Goal: Transaction & Acquisition: Purchase product/service

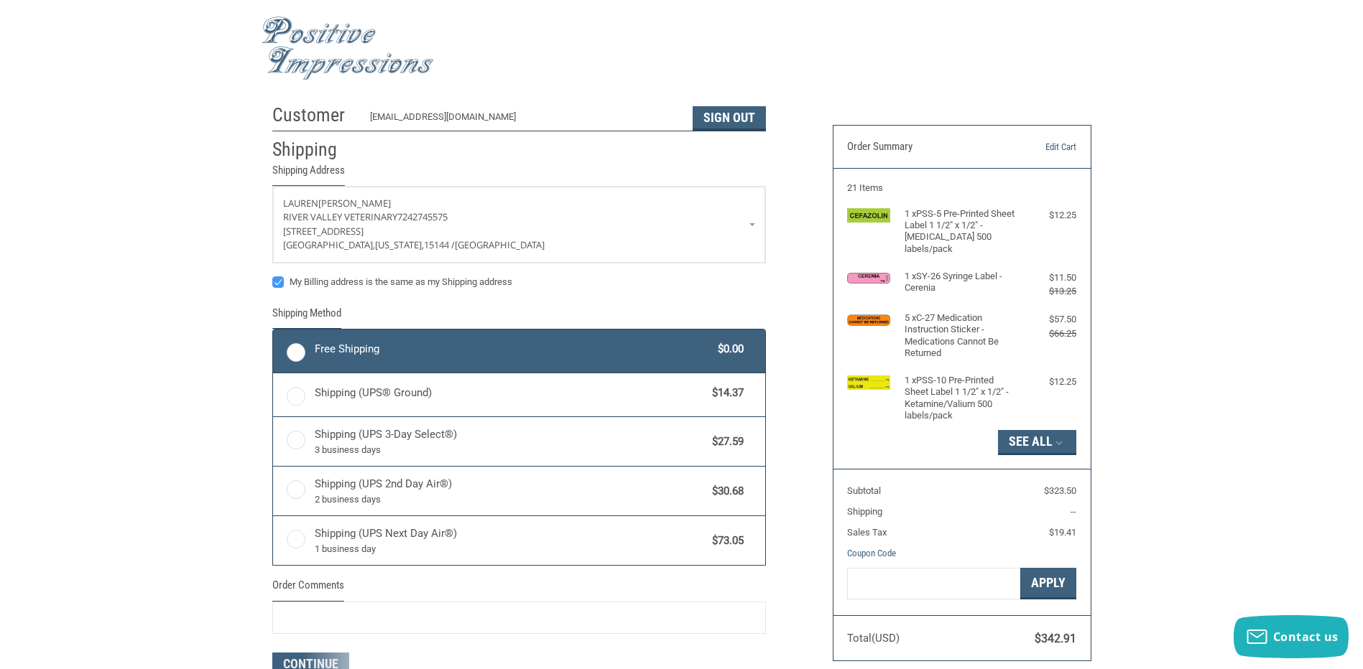
radio input "true"
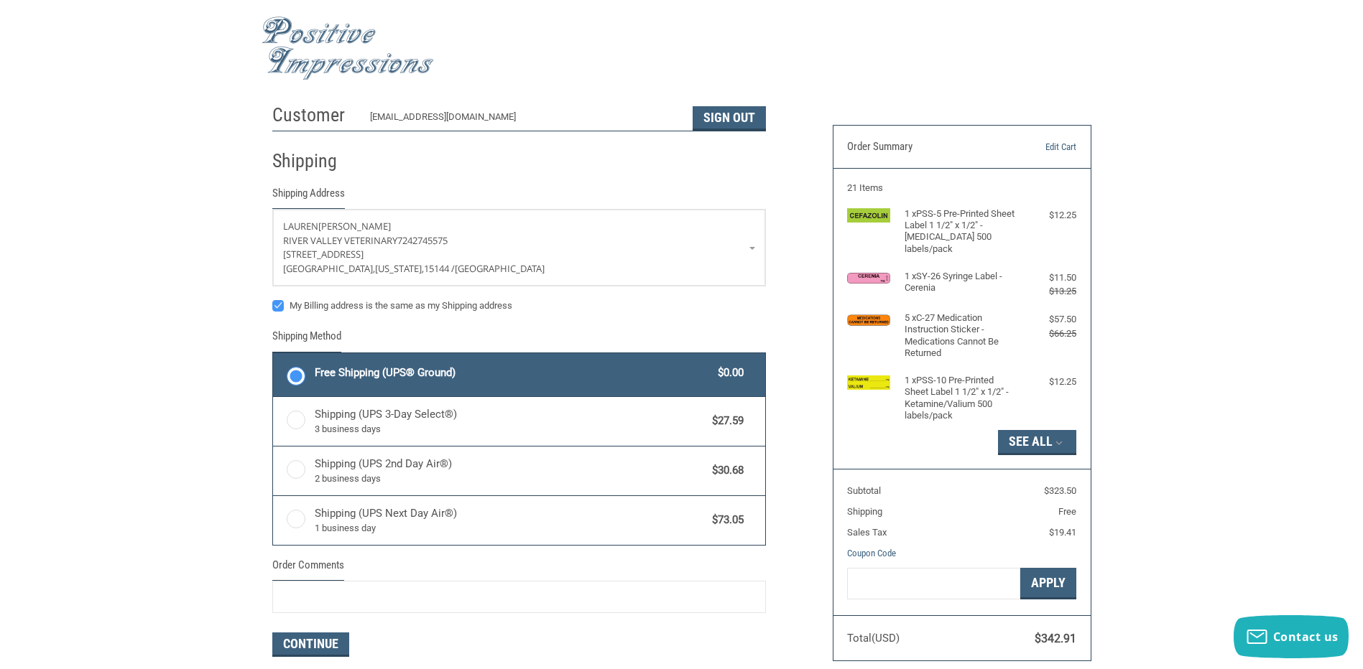
click at [525, 378] on span "Free Shipping (UPS® Ground)" at bounding box center [513, 373] width 397 height 17
click at [274, 356] on input "Free Shipping (UPS® Ground) $0.00" at bounding box center [273, 355] width 1 height 1
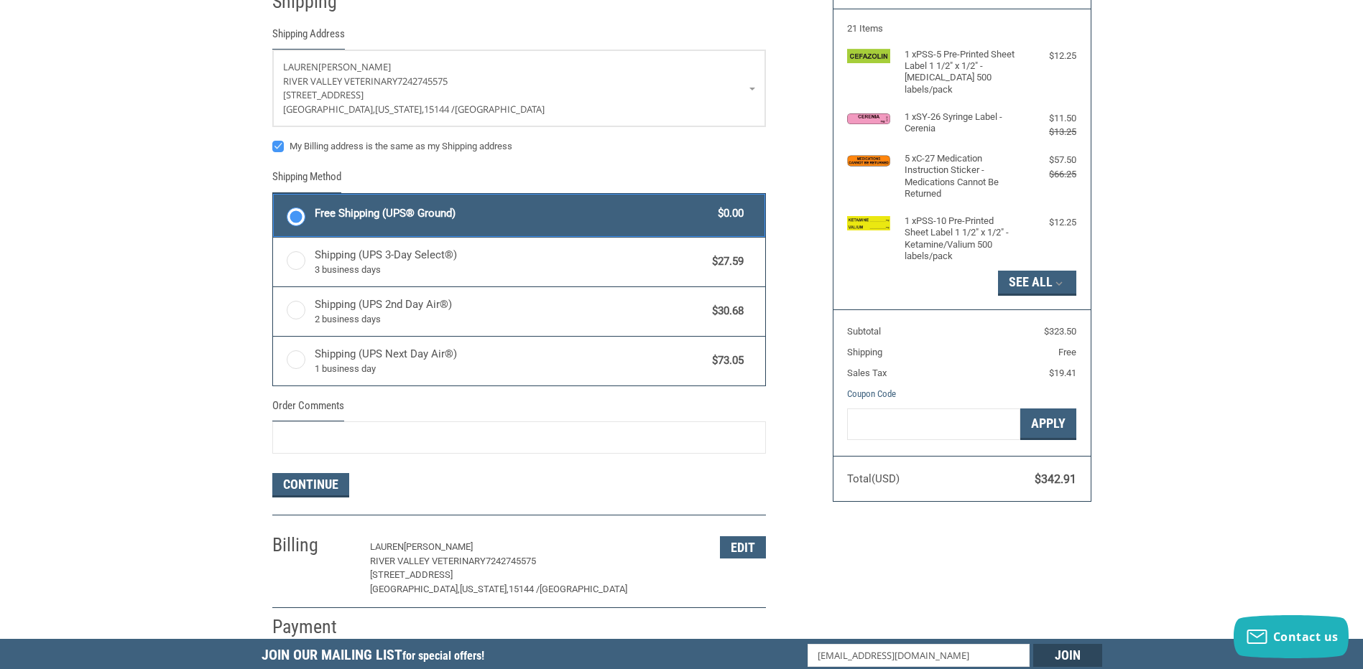
scroll to position [215, 0]
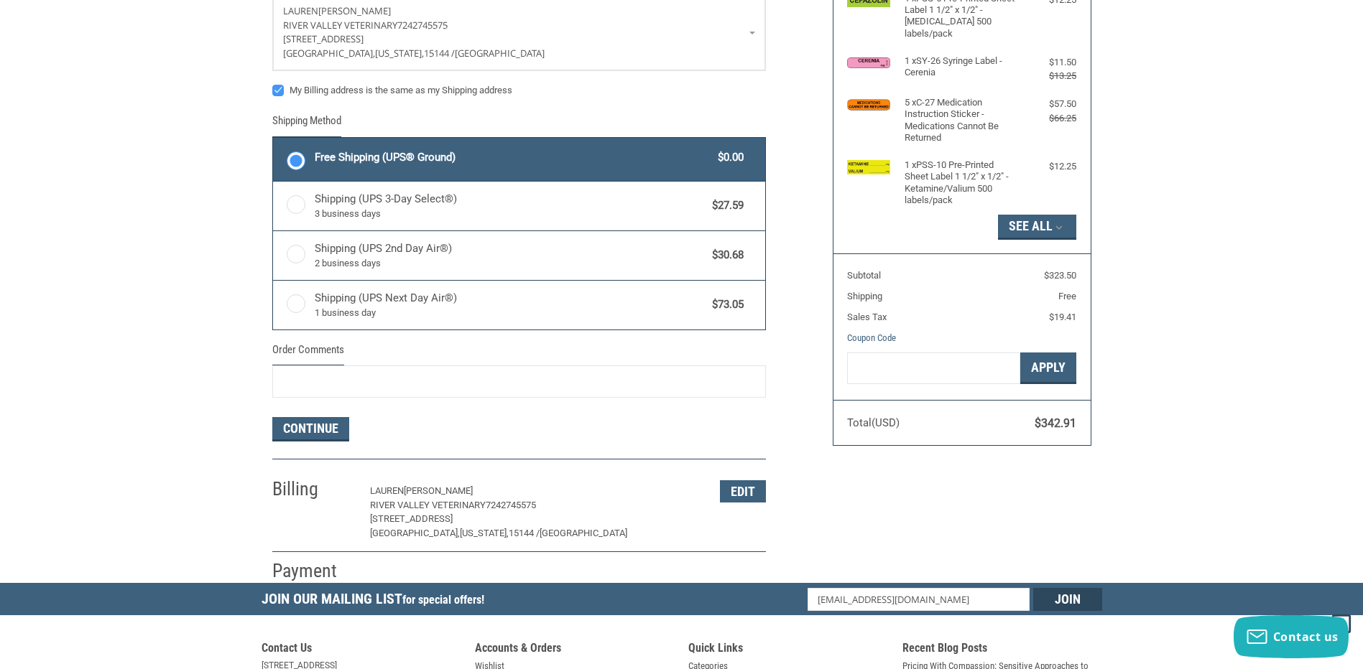
click at [456, 402] on form "[PERSON_NAME][GEOGRAPHIC_DATA] 7242745575 [STREET_ADDRESS][US_STATE] My Billing…" at bounding box center [518, 218] width 493 height 448
click at [333, 432] on button "Continue" at bounding box center [310, 429] width 77 height 24
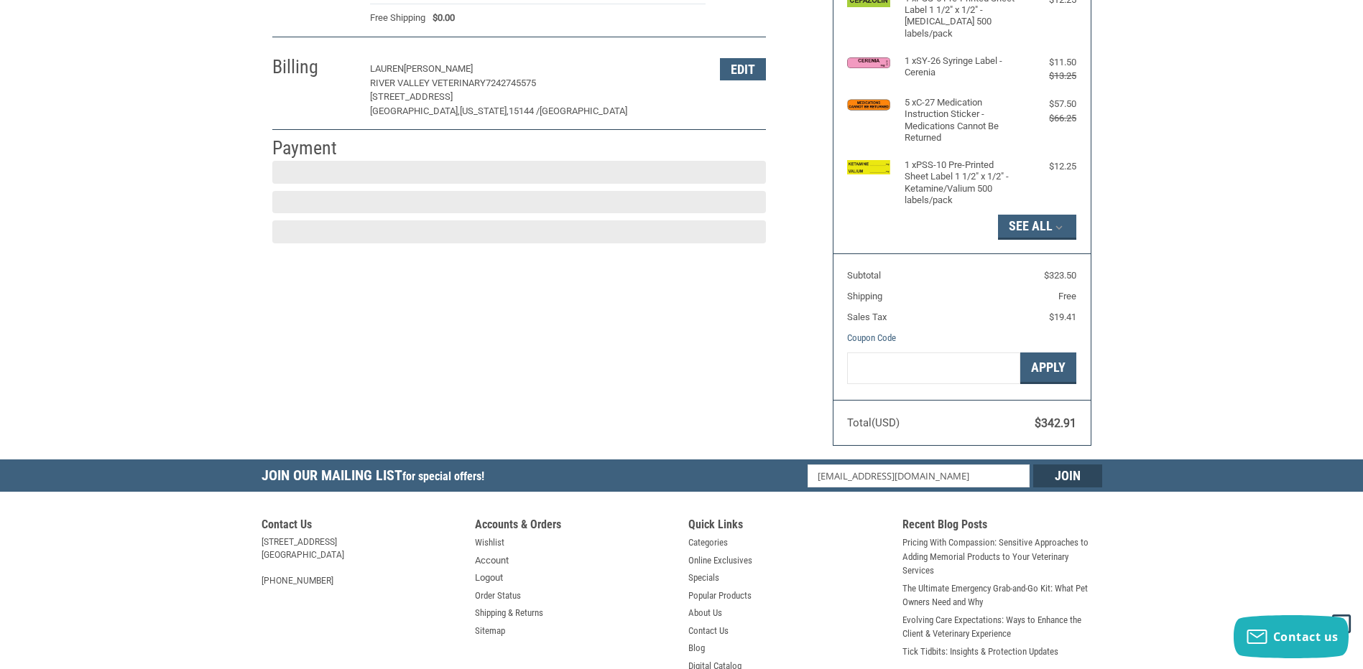
scroll to position [213, 0]
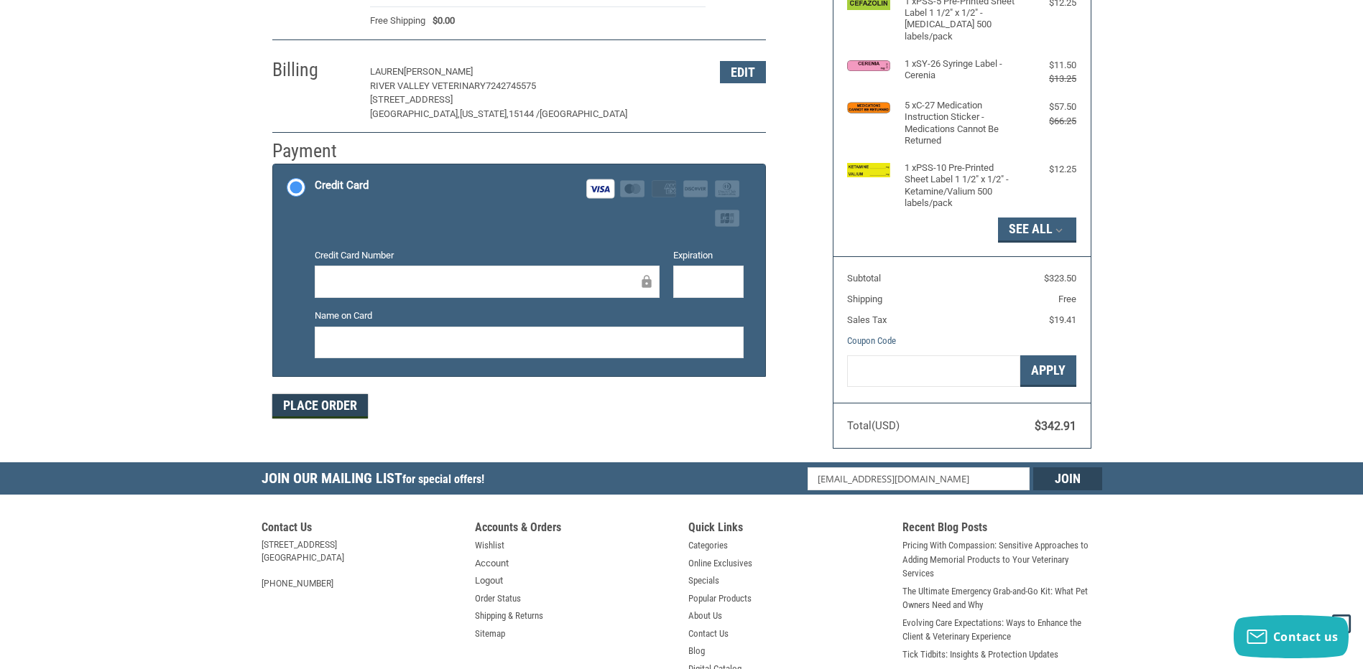
click at [317, 414] on button "Place Order" at bounding box center [320, 406] width 96 height 24
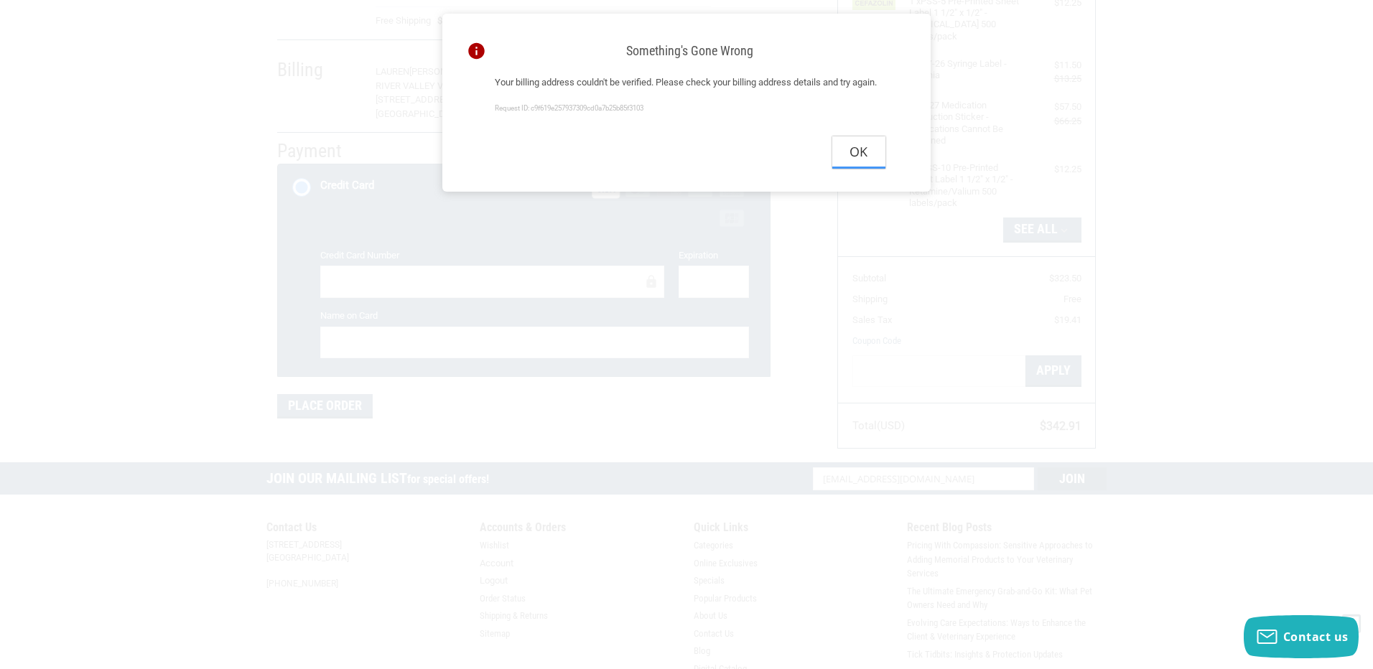
click at [856, 169] on button "Ok" at bounding box center [859, 152] width 53 height 32
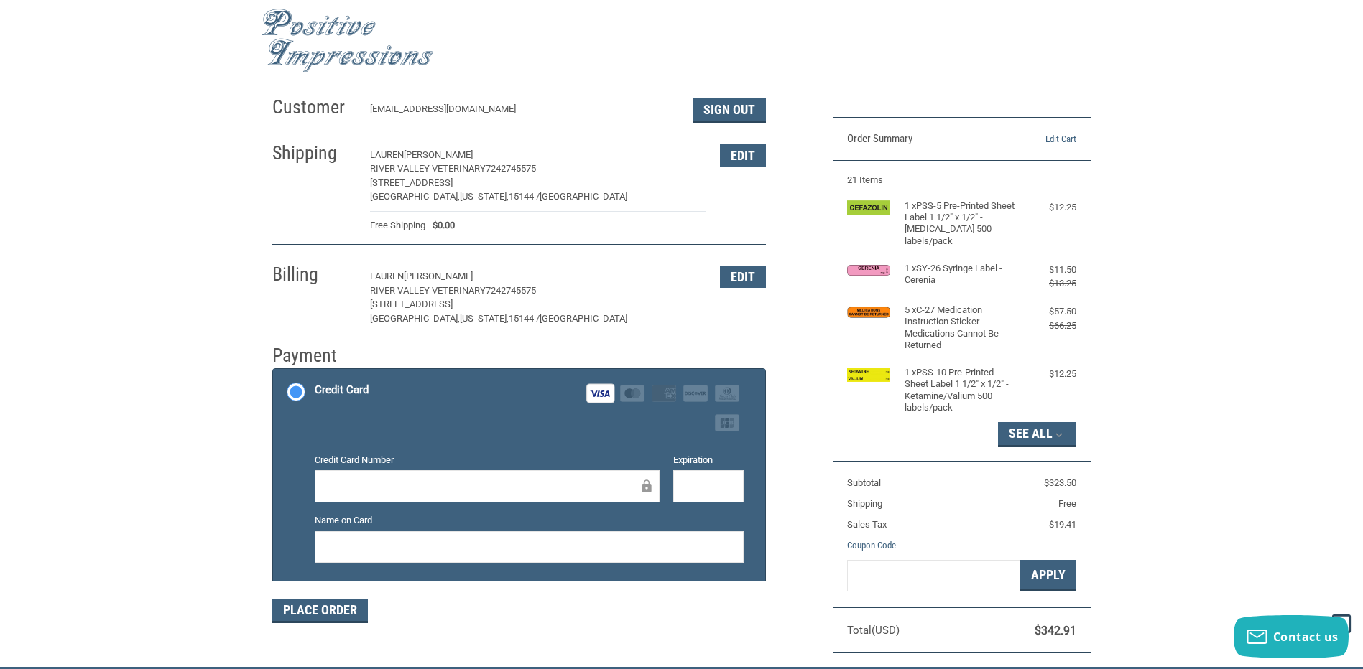
scroll to position [0, 0]
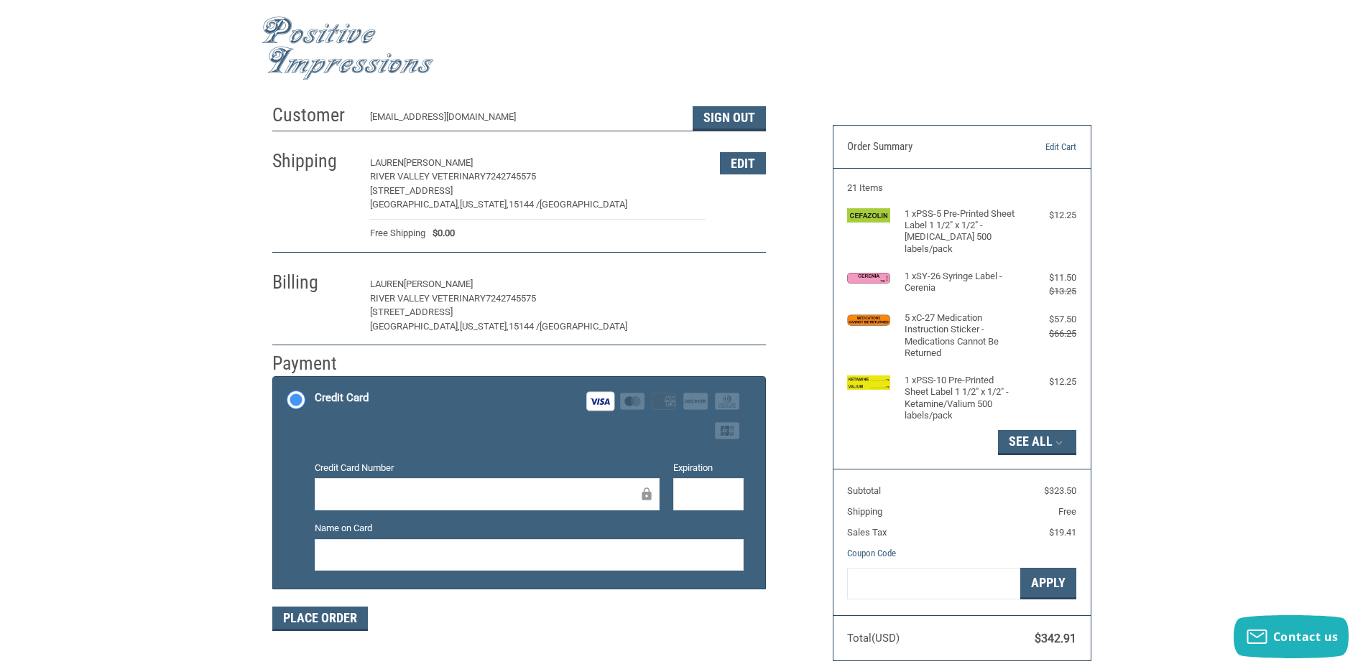
click at [737, 289] on button "Edit" at bounding box center [743, 285] width 46 height 22
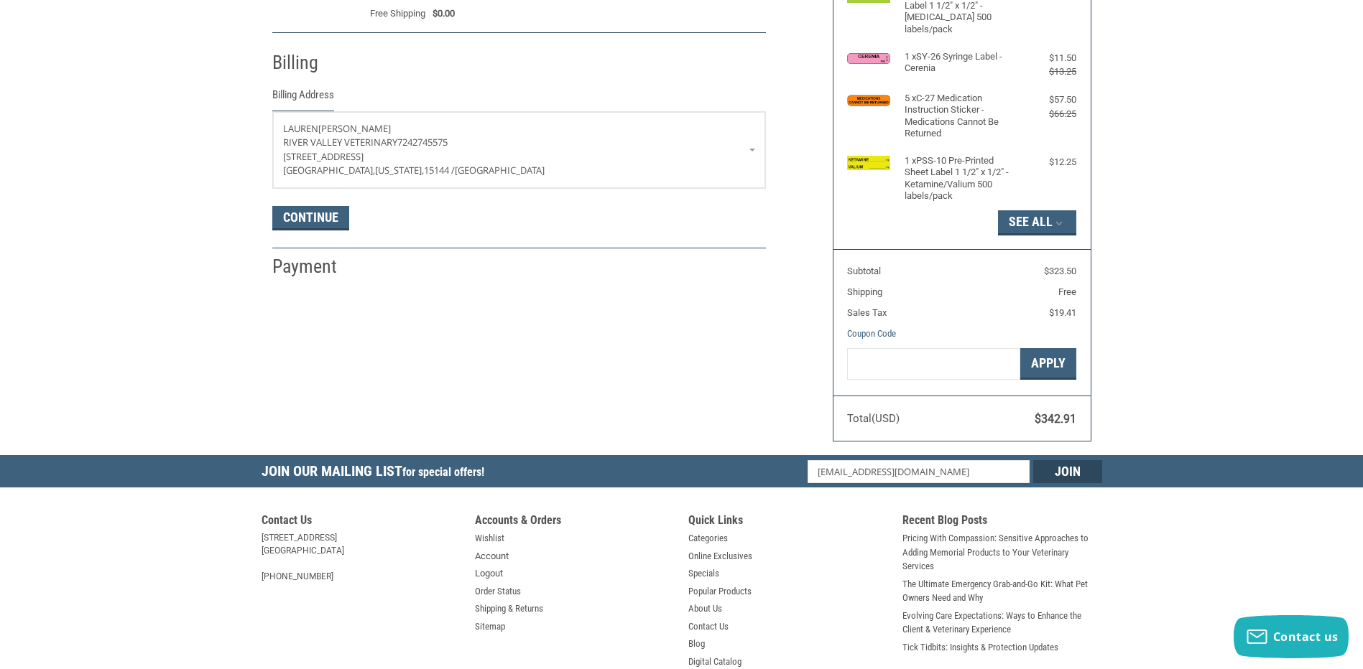
scroll to position [254, 0]
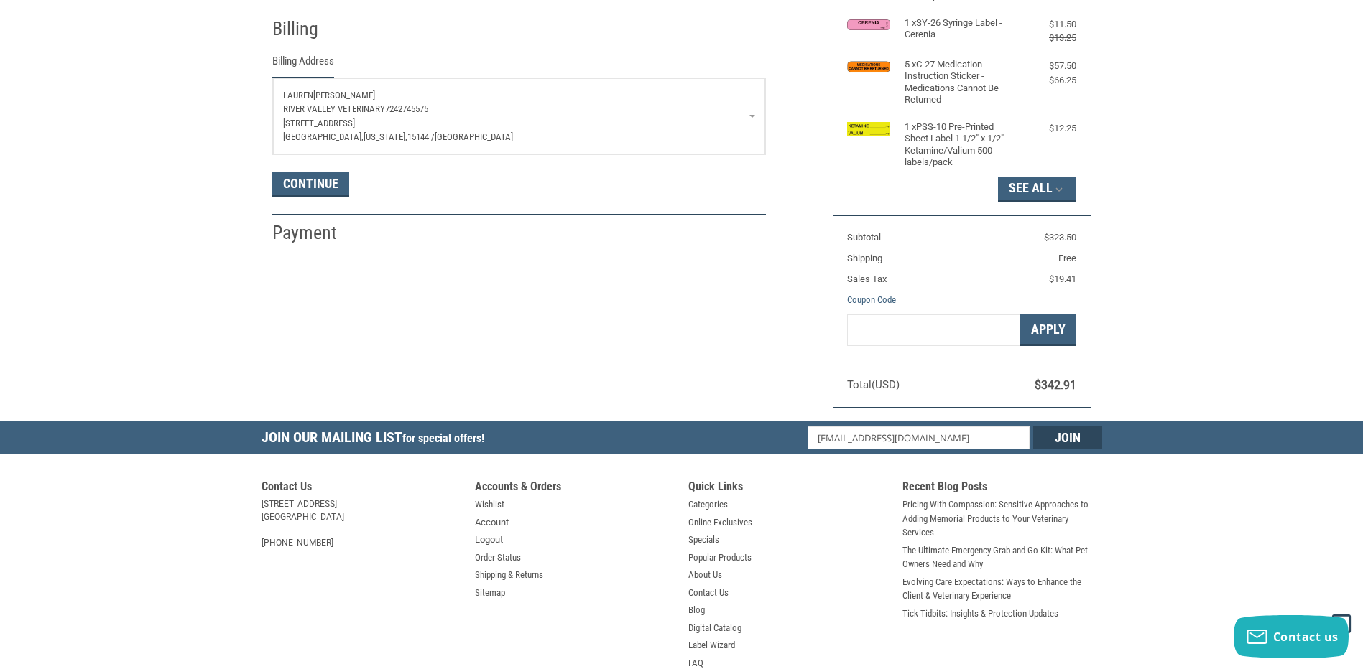
click at [753, 116] on link "[PERSON_NAME][GEOGRAPHIC_DATA] 7242745575 [STREET_ADDRESS][US_STATE]" at bounding box center [519, 116] width 492 height 76
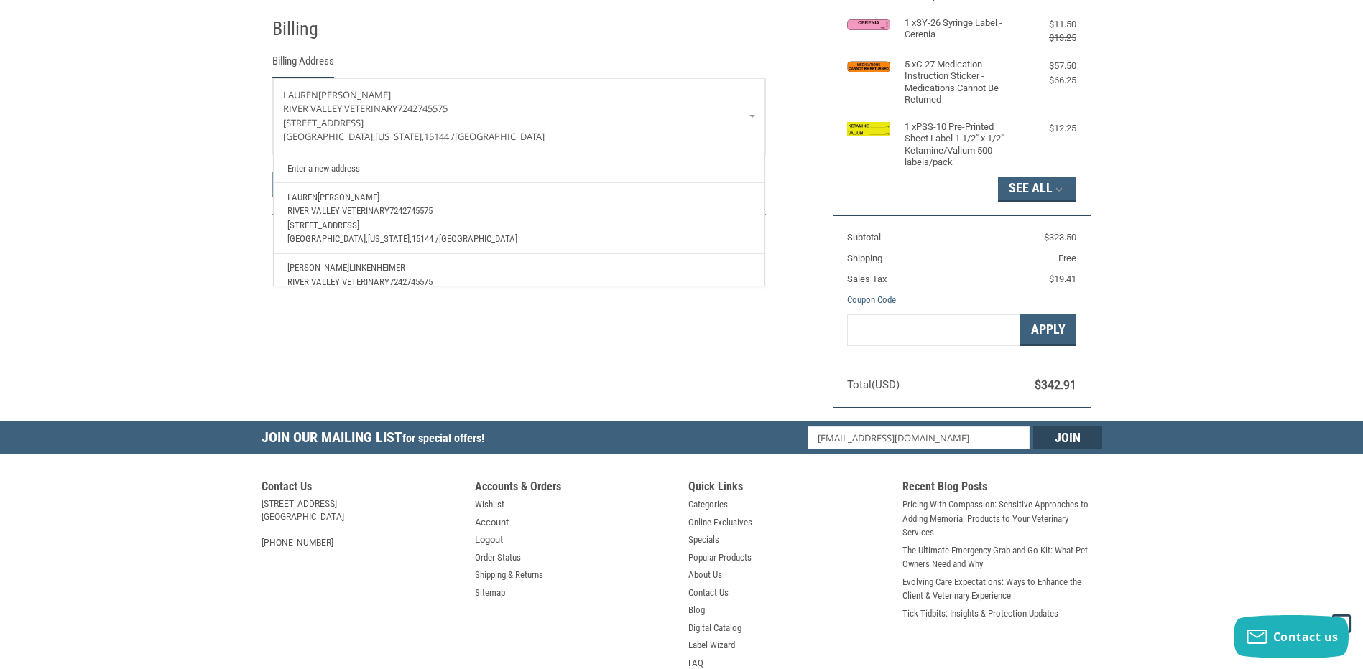
click at [369, 269] on p "[PERSON_NAME]" at bounding box center [518, 268] width 463 height 14
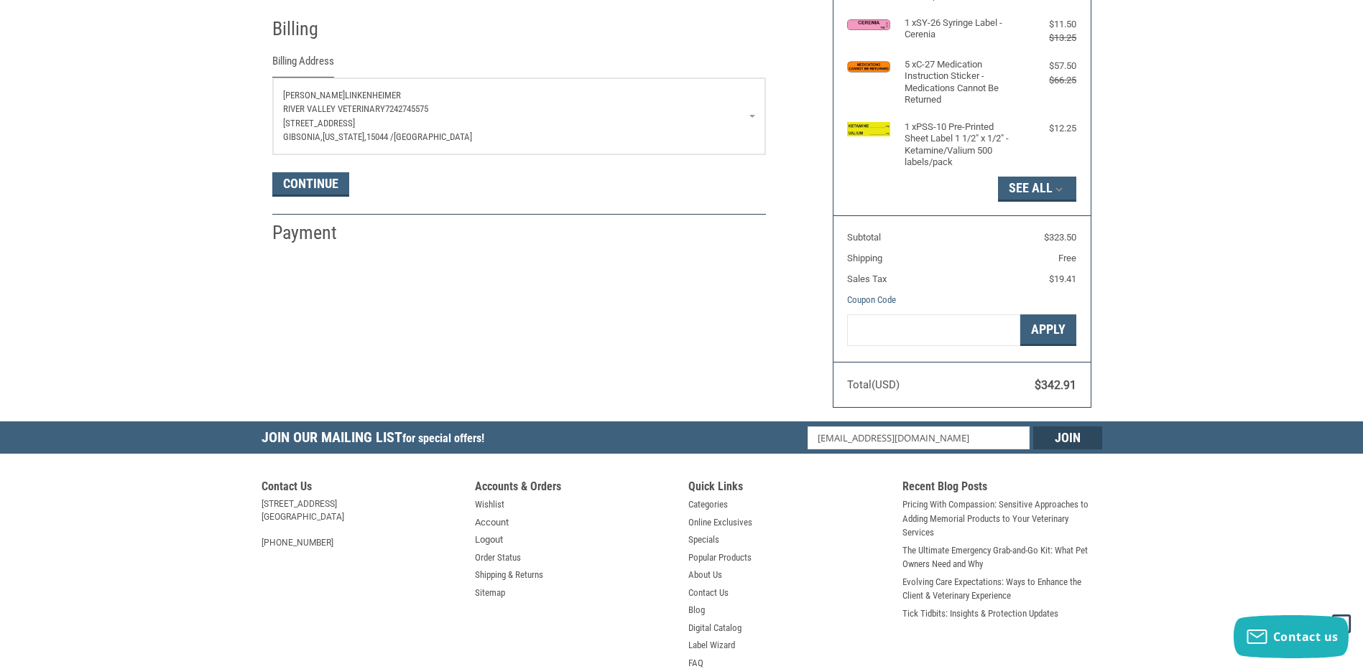
click at [751, 116] on link "[PERSON_NAME][GEOGRAPHIC_DATA] 7242745575 [STREET_ADDRESS][PERSON_NAME][US_STAT…" at bounding box center [519, 116] width 492 height 76
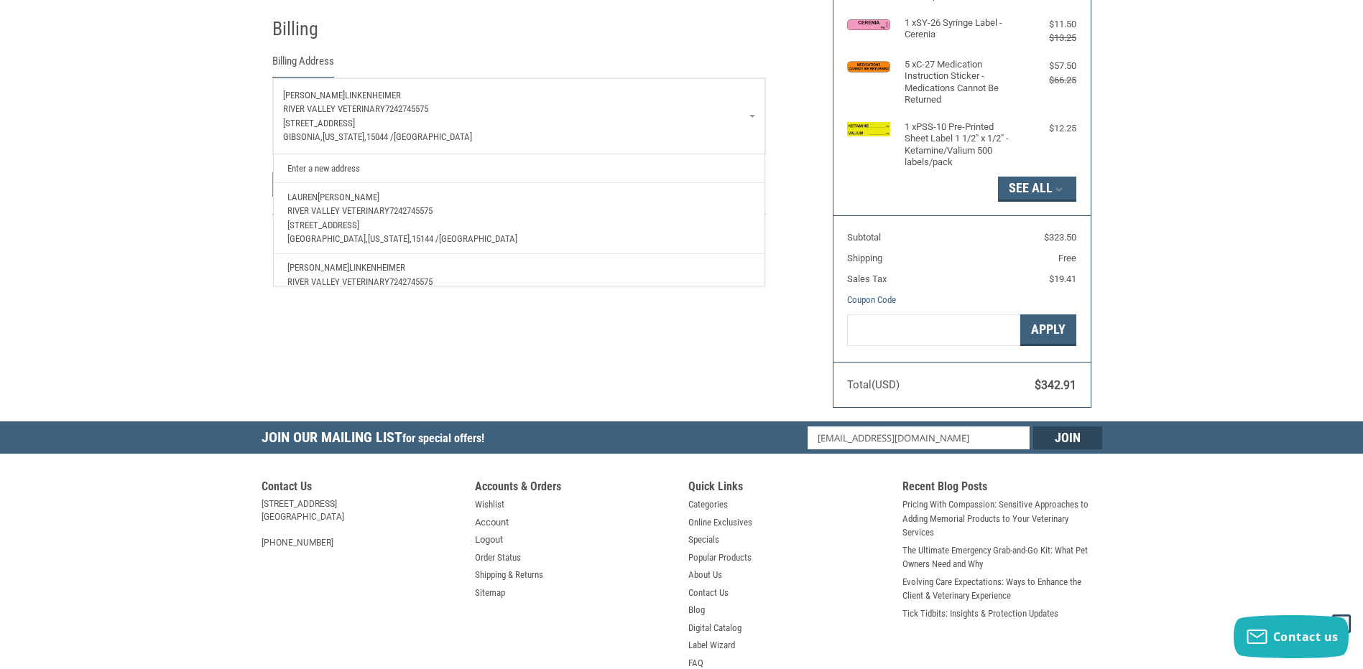
click at [424, 129] on p "[STREET_ADDRESS]" at bounding box center [519, 123] width 472 height 14
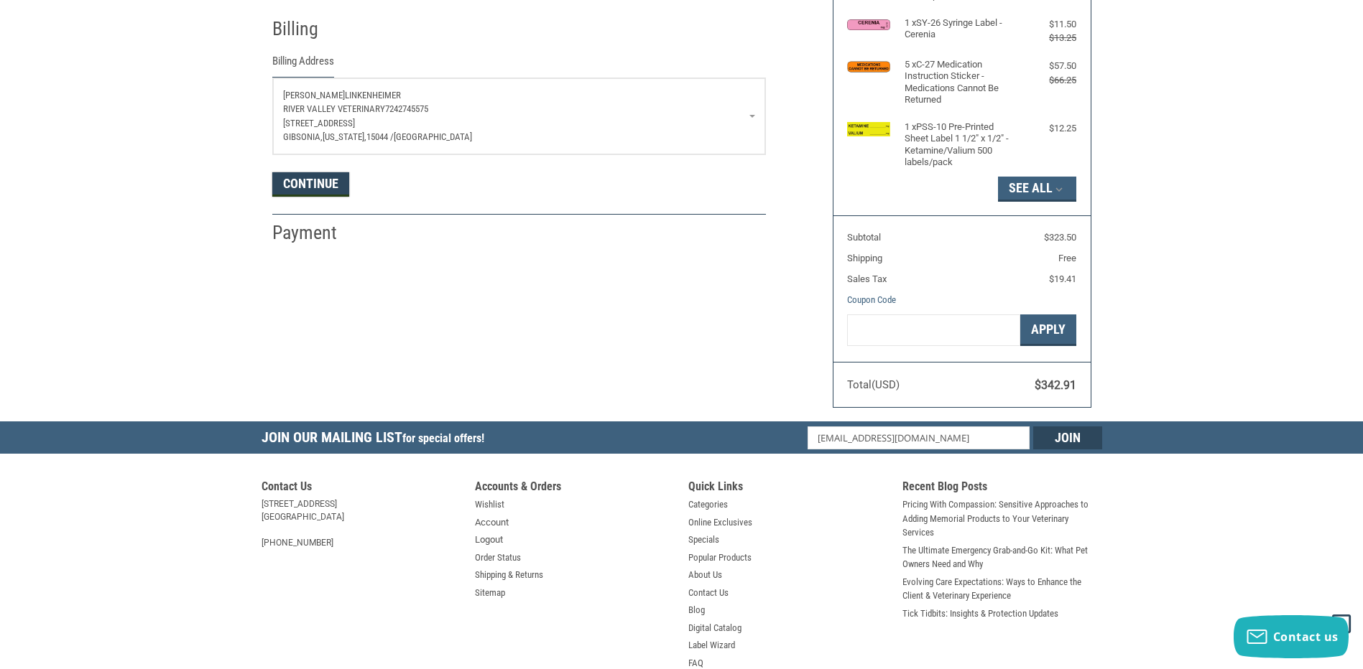
click at [330, 189] on button "Continue" at bounding box center [310, 184] width 77 height 24
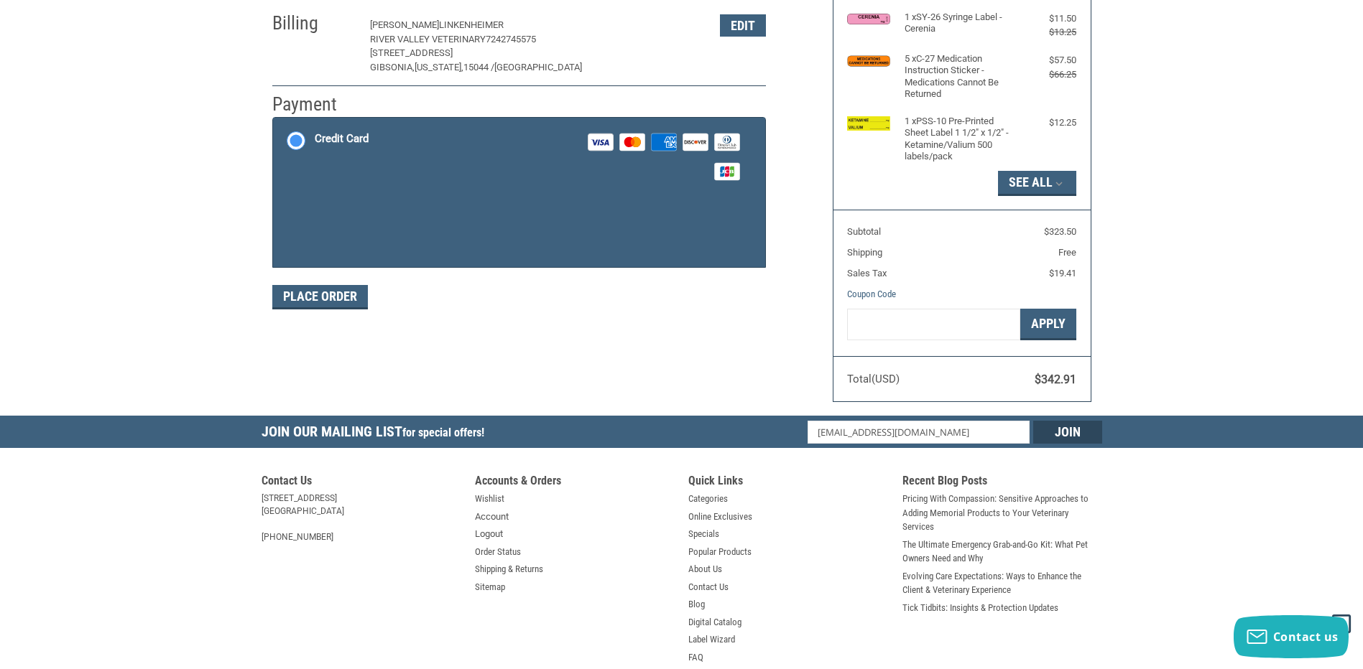
scroll to position [284, 0]
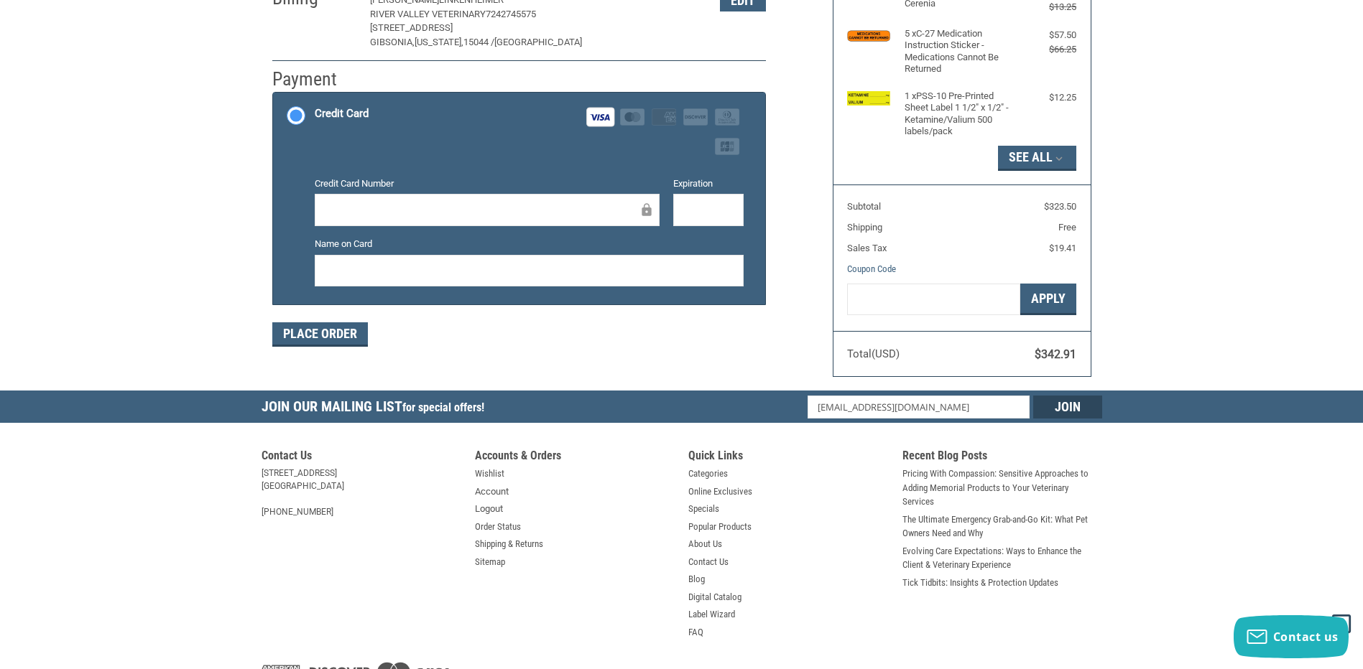
click at [595, 361] on div "Customer [EMAIL_ADDRESS][DOMAIN_NAME] Sign Out Shipping [PERSON_NAME] [GEOGRAPH…" at bounding box center [541, 89] width 560 height 552
click at [338, 334] on button "Place Order" at bounding box center [320, 335] width 96 height 24
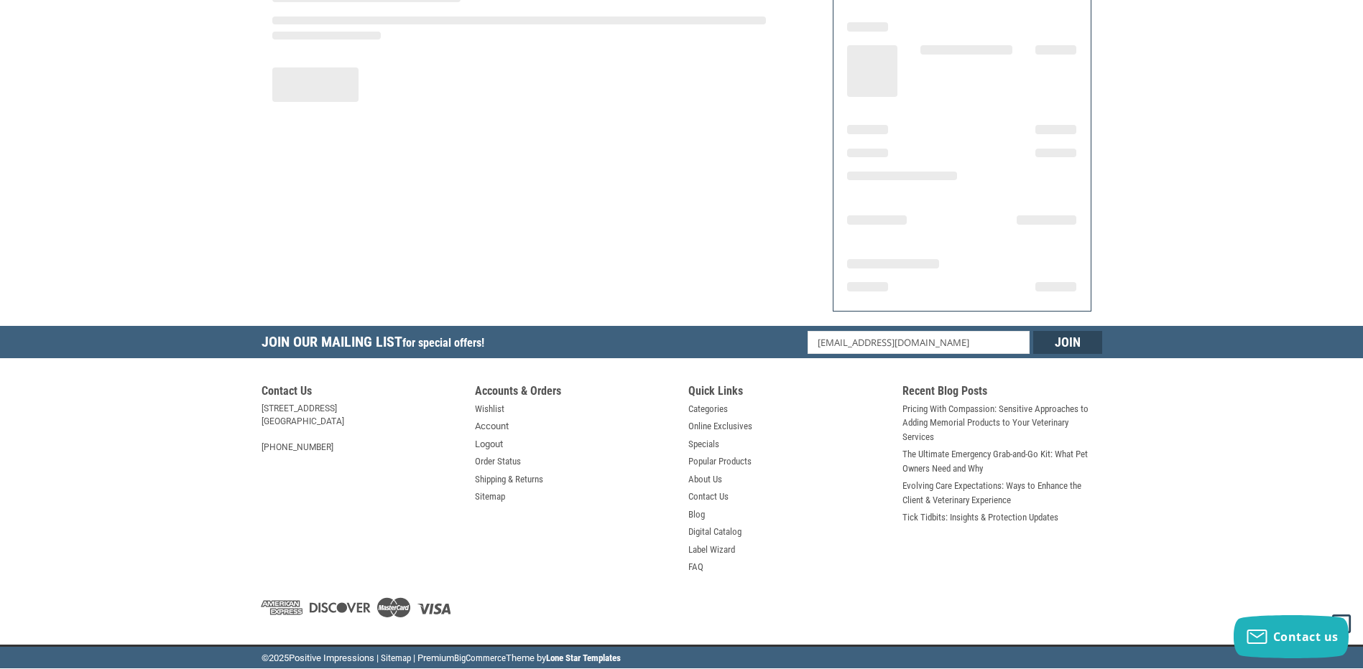
scroll to position [157, 0]
